Goal: Transaction & Acquisition: Download file/media

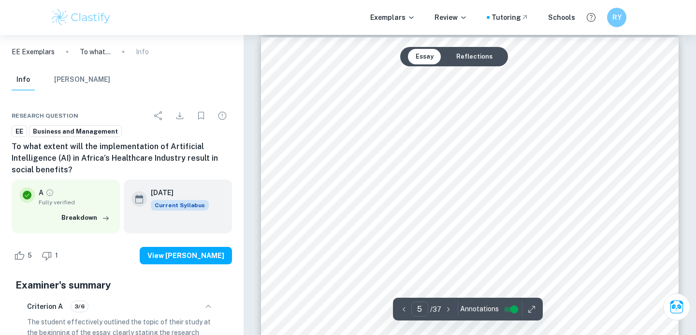
scroll to position [2560, 0]
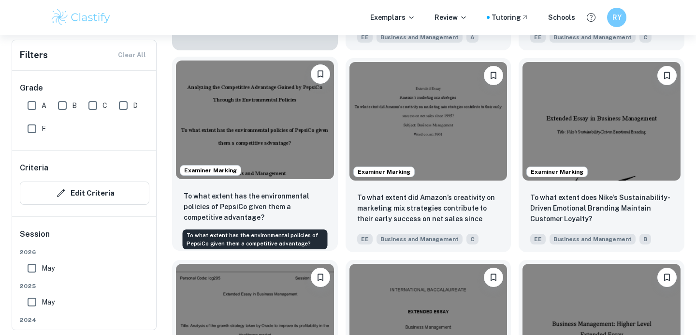
scroll to position [1071, 0]
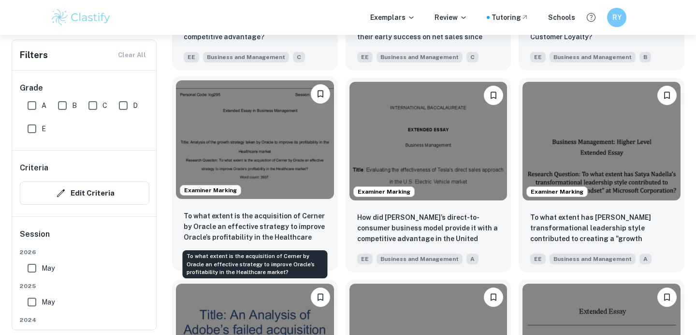
click at [295, 227] on p "To what extent is the acquisition of Cerner by Oracle an effective strategy to …" at bounding box center [255, 226] width 143 height 33
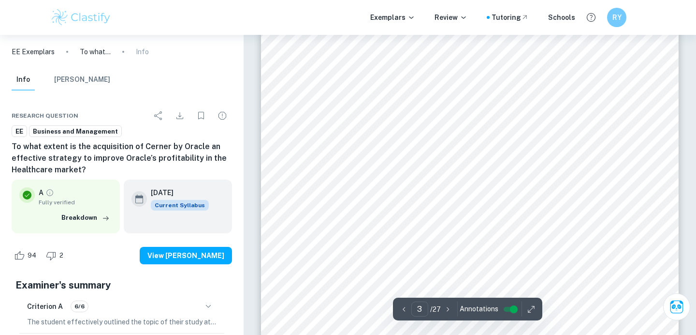
scroll to position [1412, 0]
click at [394, 97] on div "Personal Code: lcg295 Session: [DATE] 3 Background Information Oracle Corporati…" at bounding box center [470, 186] width 418 height 591
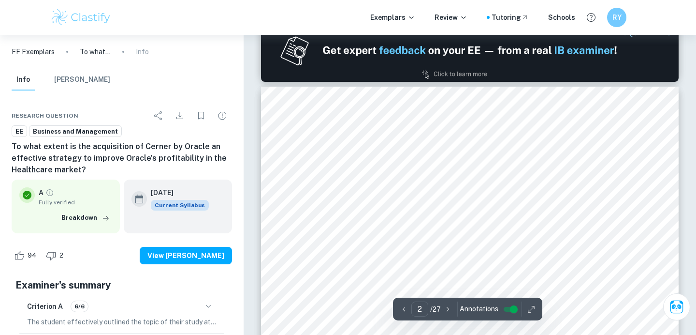
type input "1"
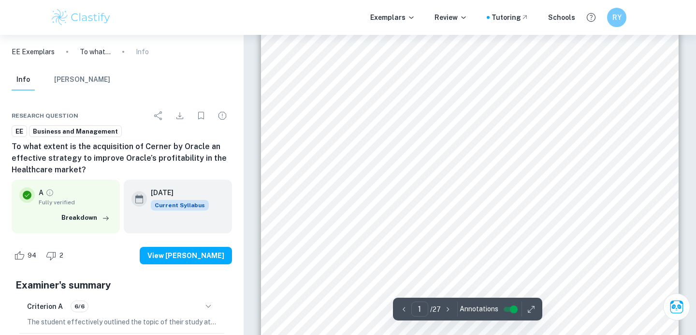
scroll to position [0, 0]
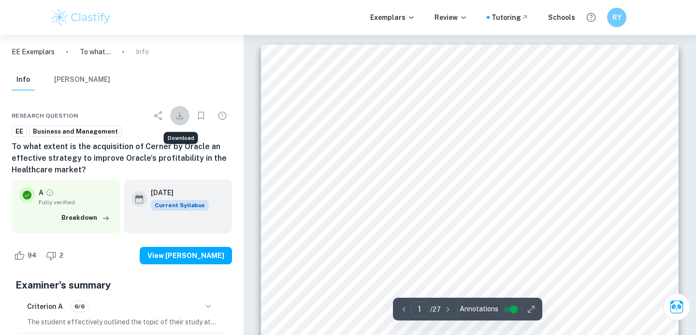
click at [176, 116] on icon "Download" at bounding box center [180, 116] width 12 height 12
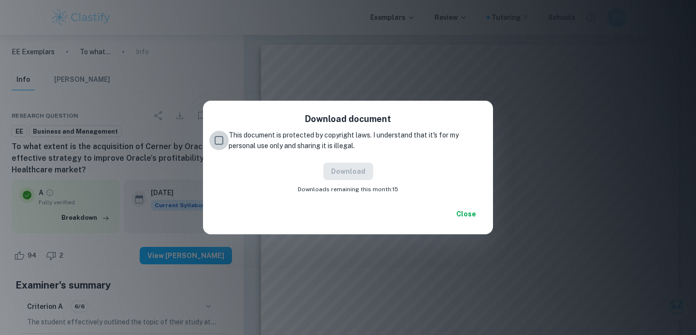
click at [218, 138] on input "This document is protected by copyright laws. I understand that it's for my per…" at bounding box center [218, 140] width 19 height 19
checkbox input "true"
click at [343, 176] on button "Download" at bounding box center [348, 170] width 50 height 17
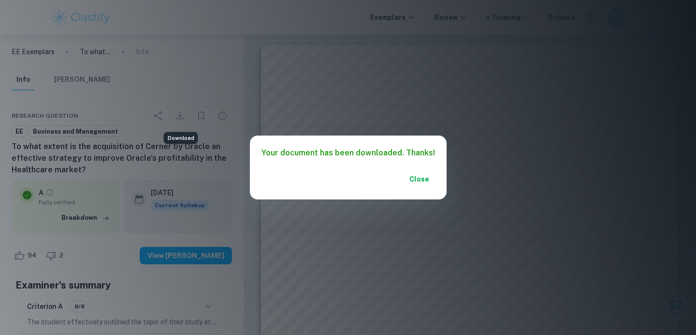
click at [410, 184] on button "Close" at bounding box center [419, 178] width 31 height 17
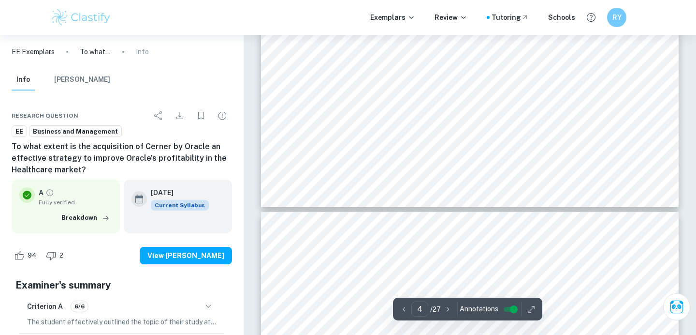
scroll to position [1761, 0]
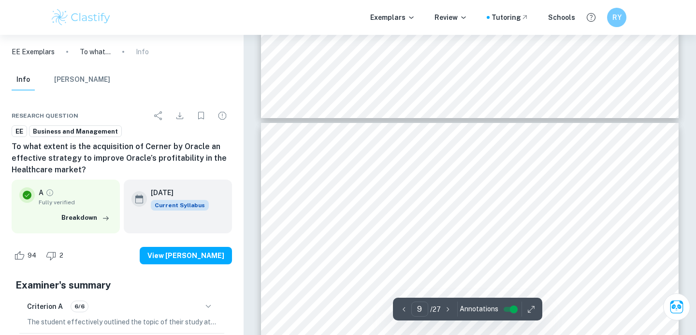
type input "10"
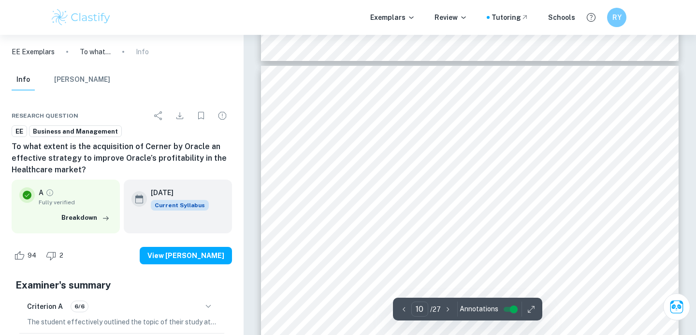
scroll to position [5483, 0]
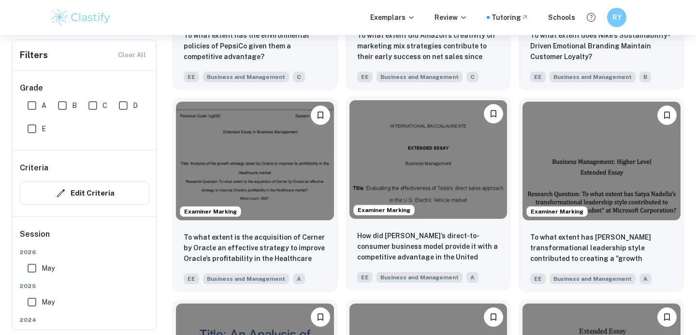
scroll to position [1048, 0]
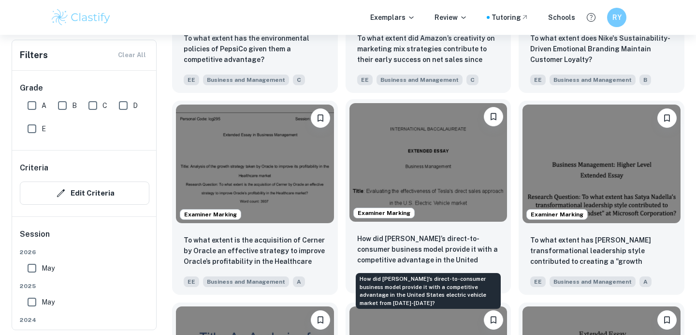
click at [449, 249] on p "How did [PERSON_NAME]’s direct-to-consumer business model provide it with a com…" at bounding box center [428, 249] width 143 height 33
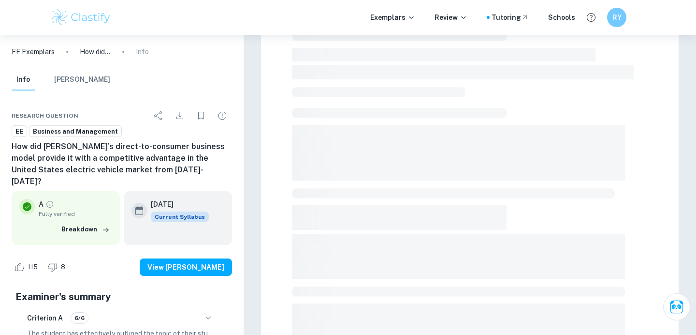
scroll to position [301, 0]
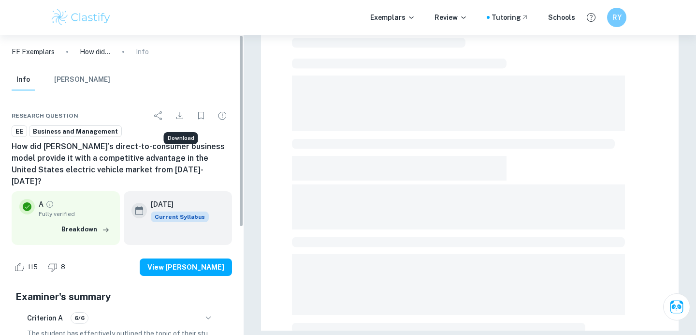
click at [177, 114] on icon "Download" at bounding box center [180, 116] width 12 height 12
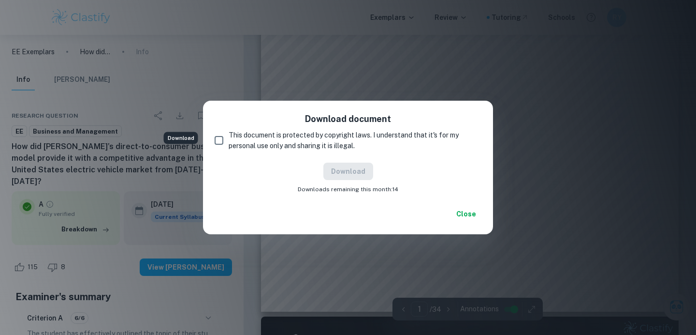
click at [222, 141] on input "This document is protected by copyright laws. I understand that it's for my per…" at bounding box center [218, 140] width 19 height 19
checkbox input "true"
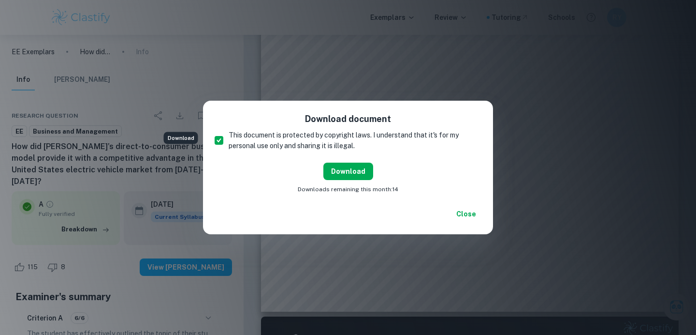
click at [338, 166] on button "Download" at bounding box center [348, 170] width 50 height 17
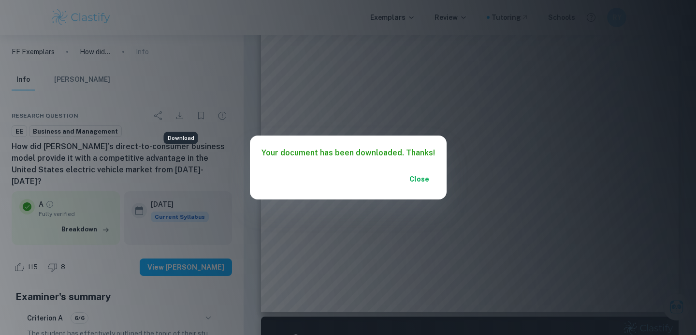
click at [425, 179] on button "Close" at bounding box center [419, 178] width 31 height 17
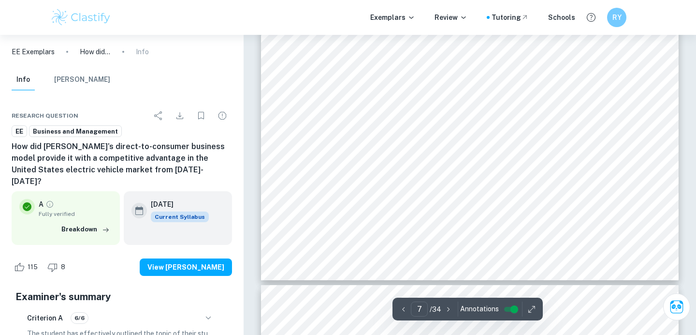
scroll to position [3761, 0]
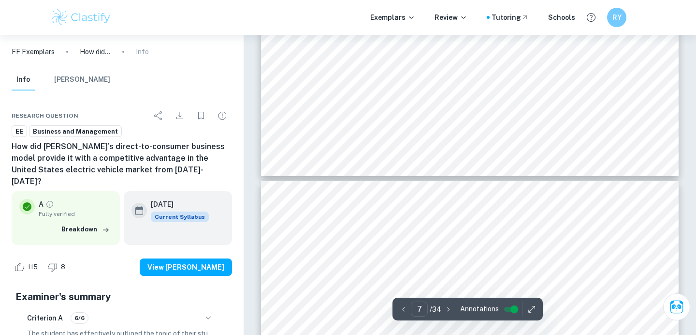
type input "8"
